Goal: Complete application form

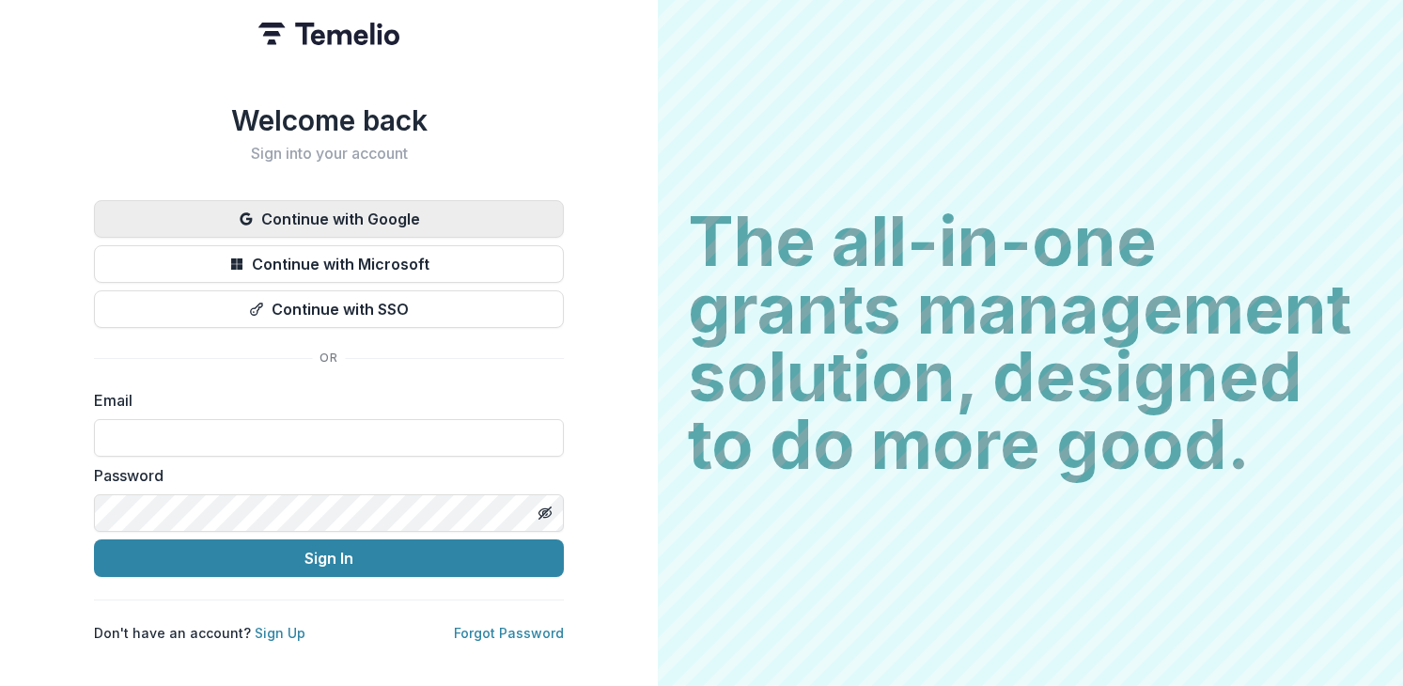
click at [422, 217] on button "Continue with Google" at bounding box center [329, 219] width 470 height 38
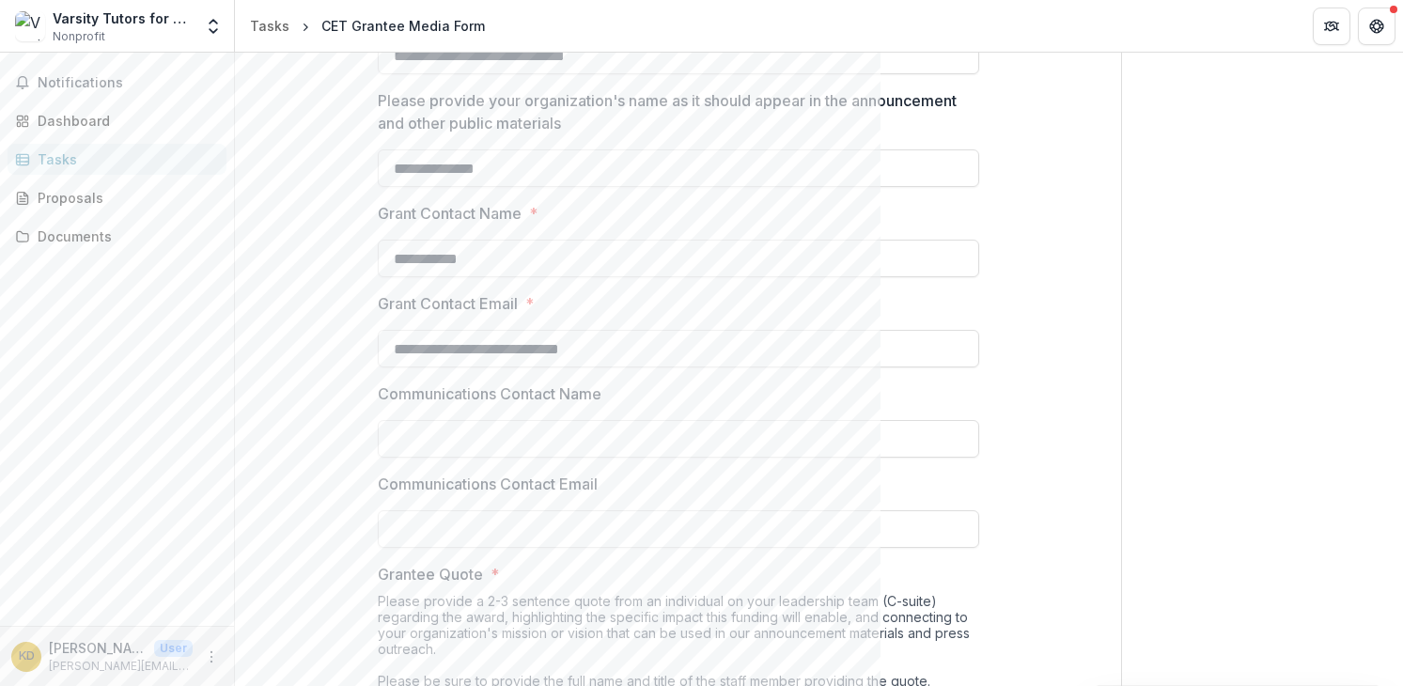
scroll to position [550, 0]
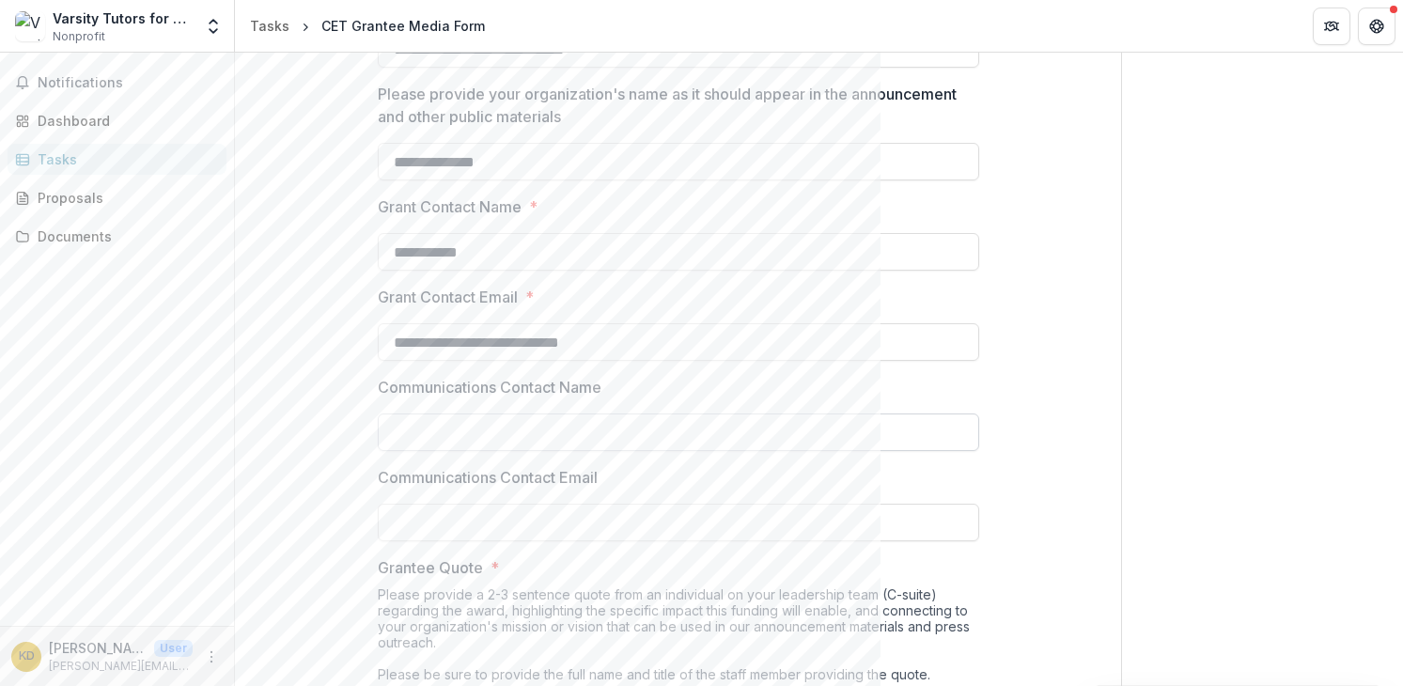
click at [691, 441] on input "Communications Contact Name" at bounding box center [679, 433] width 602 height 38
type input "**********"
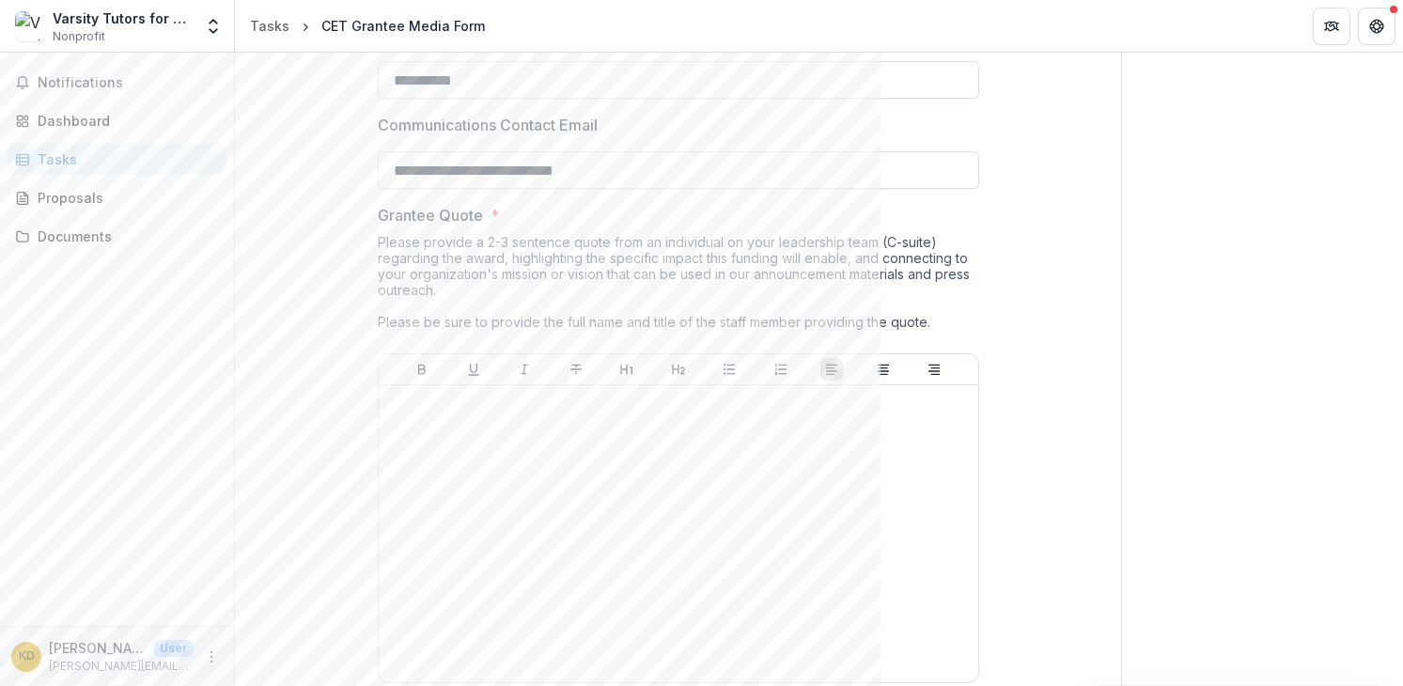
click at [872, 258] on div "Please provide a 2-3 sentence quote from an individual on your leadership team …" at bounding box center [679, 293] width 602 height 119
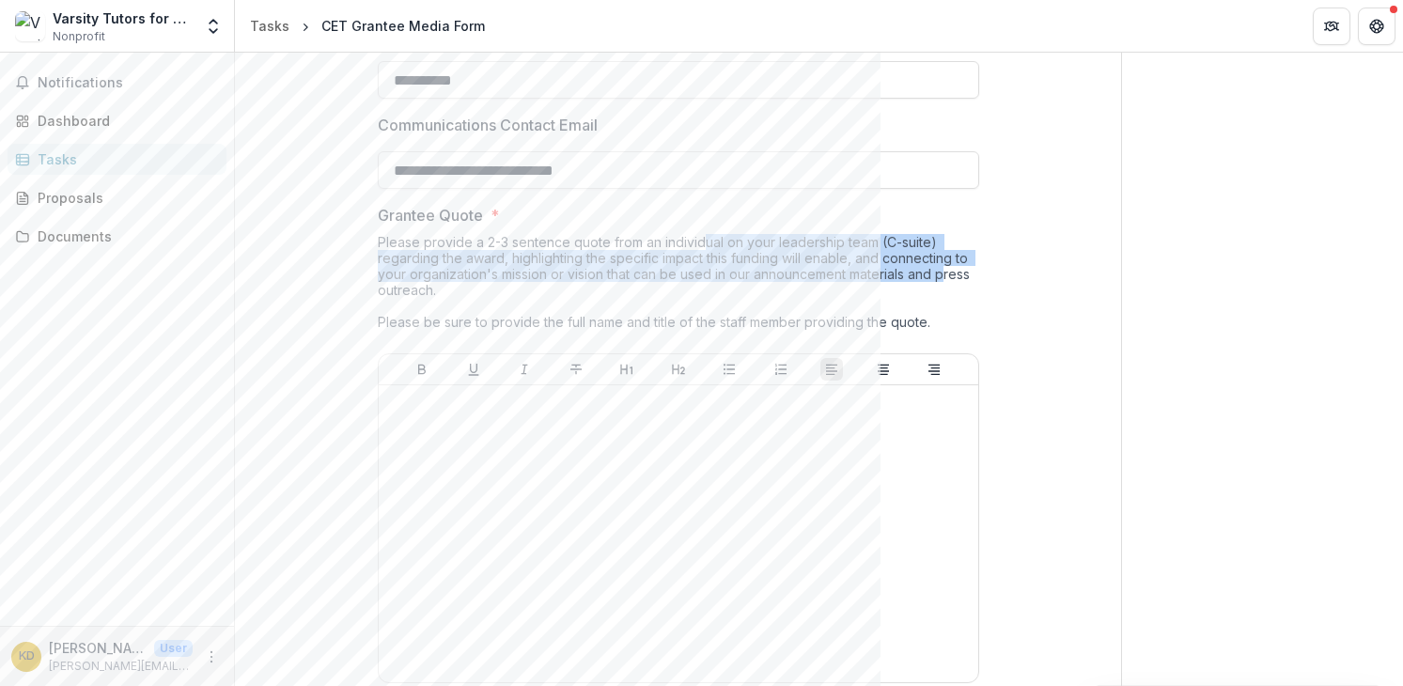
drag, startPoint x: 701, startPoint y: 242, endPoint x: 943, endPoint y: 271, distance: 243.3
click at [943, 271] on div "Please provide a 2-3 sentence quote from an individual on your leadership team …" at bounding box center [679, 293] width 602 height 119
click at [857, 268] on div "Please provide a 2-3 sentence quote from an individual on your leadership team …" at bounding box center [679, 293] width 602 height 119
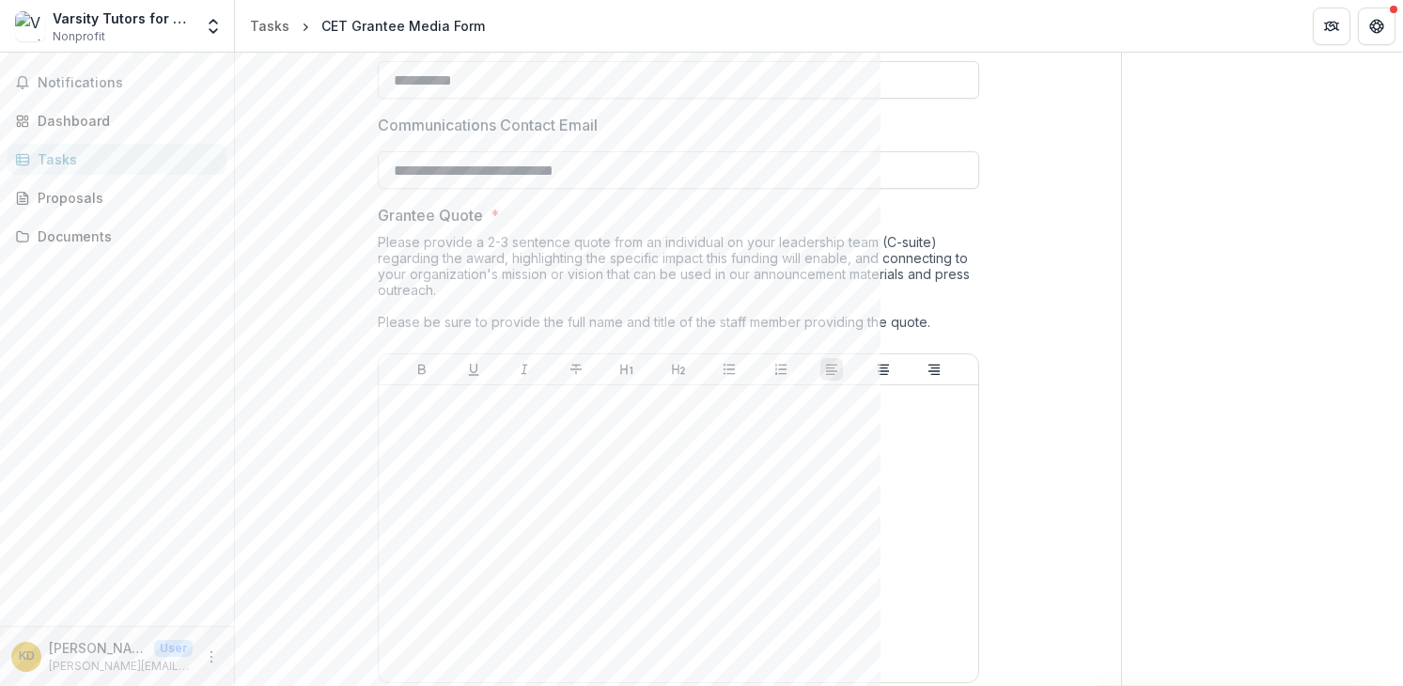
click at [534, 272] on div "Please provide a 2-3 sentence quote from an individual on your leadership team …" at bounding box center [679, 293] width 602 height 119
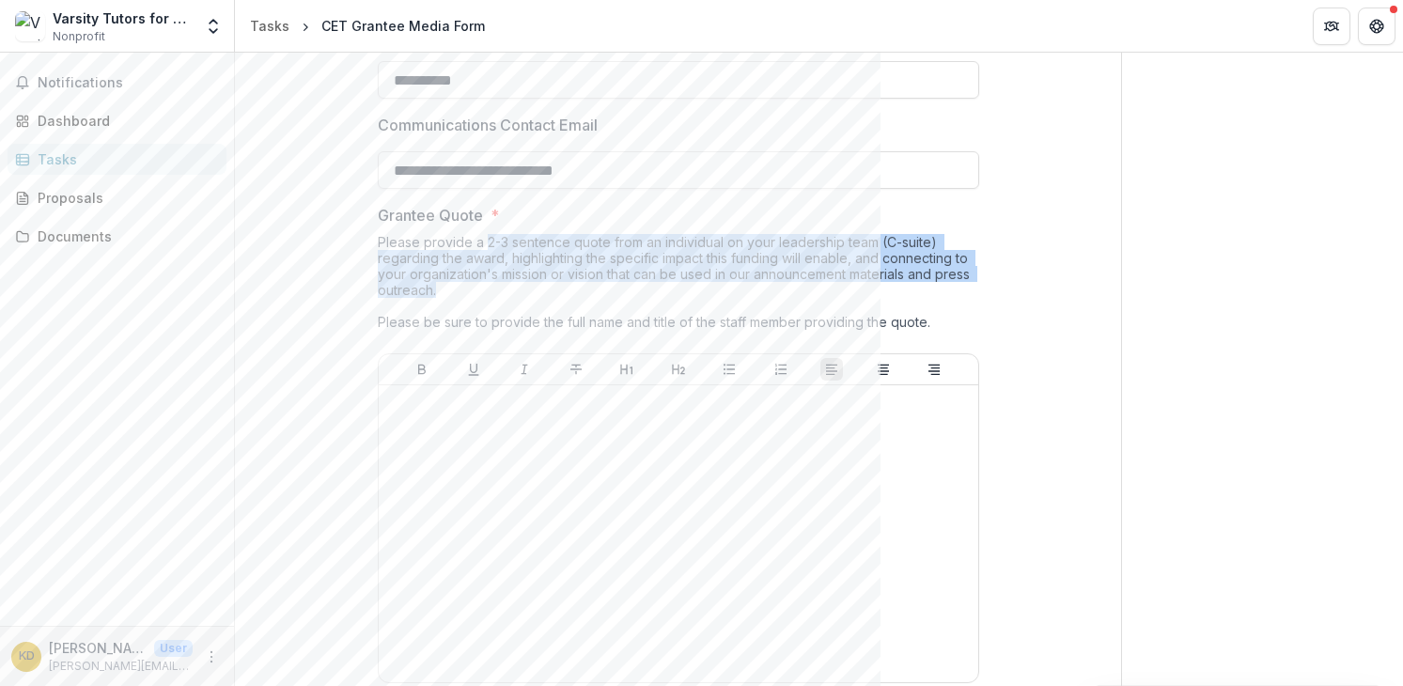
drag, startPoint x: 482, startPoint y: 242, endPoint x: 709, endPoint y: 284, distance: 230.2
click at [709, 284] on div "Please provide a 2-3 sentence quote from an individual on your leadership team …" at bounding box center [679, 293] width 602 height 119
copy div "2-3 sentence quote from an individual on your leadership team (C-suite) regardi…"
click at [495, 282] on div "Please provide a 2-3 sentence quote from an individual on your leadership team …" at bounding box center [679, 293] width 602 height 119
drag, startPoint x: 481, startPoint y: 243, endPoint x: 496, endPoint y: 289, distance: 48.4
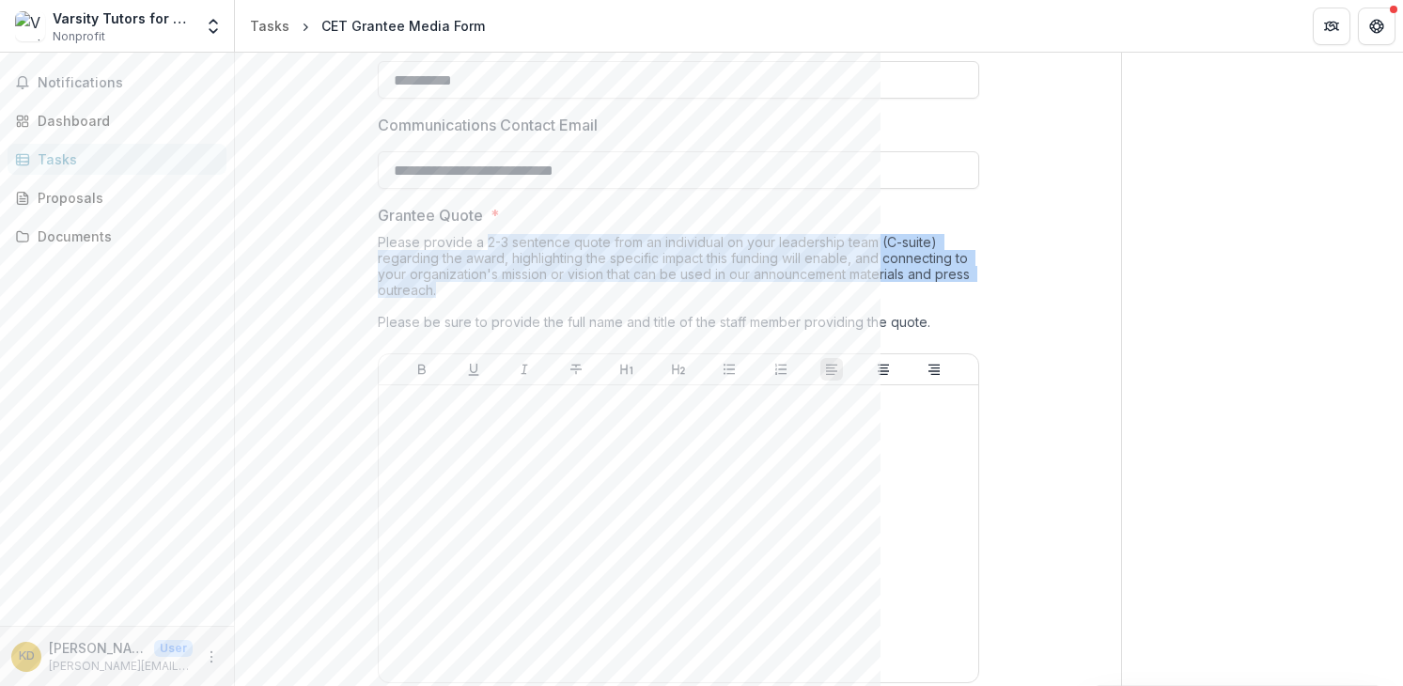
click at [496, 290] on div "Please provide a 2-3 sentence quote from an individual on your leadership team …" at bounding box center [679, 293] width 602 height 119
copy div "2-3 sentence quote from an individual on your leadership team (C-suite) regardi…"
